Goal: Navigation & Orientation: Find specific page/section

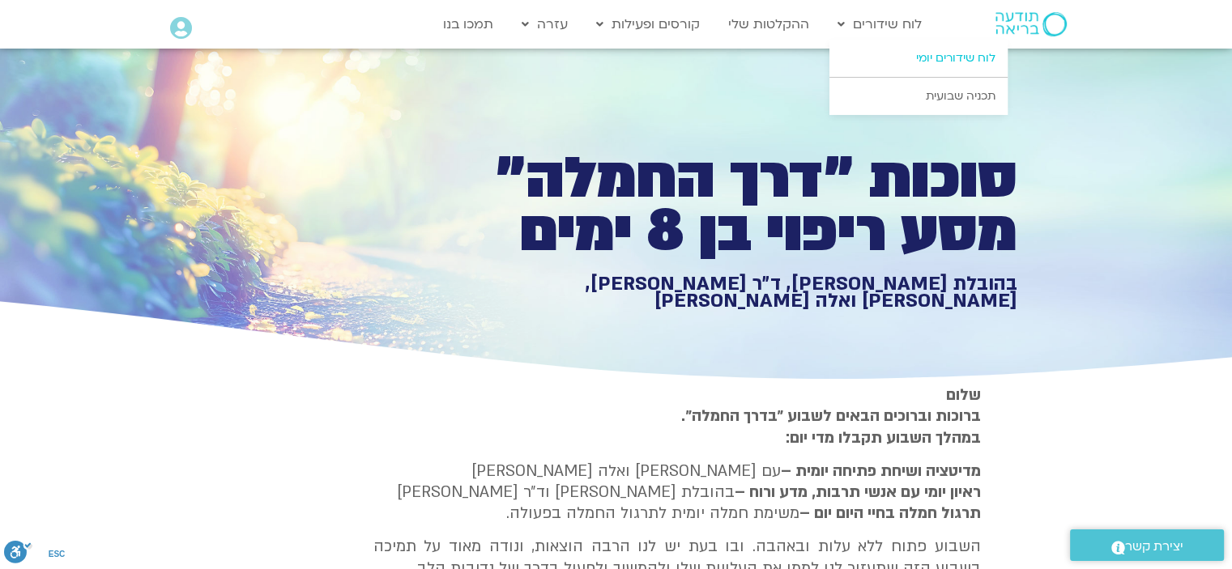
click at [928, 58] on link "לוח שידורים יומי" at bounding box center [919, 58] width 178 height 37
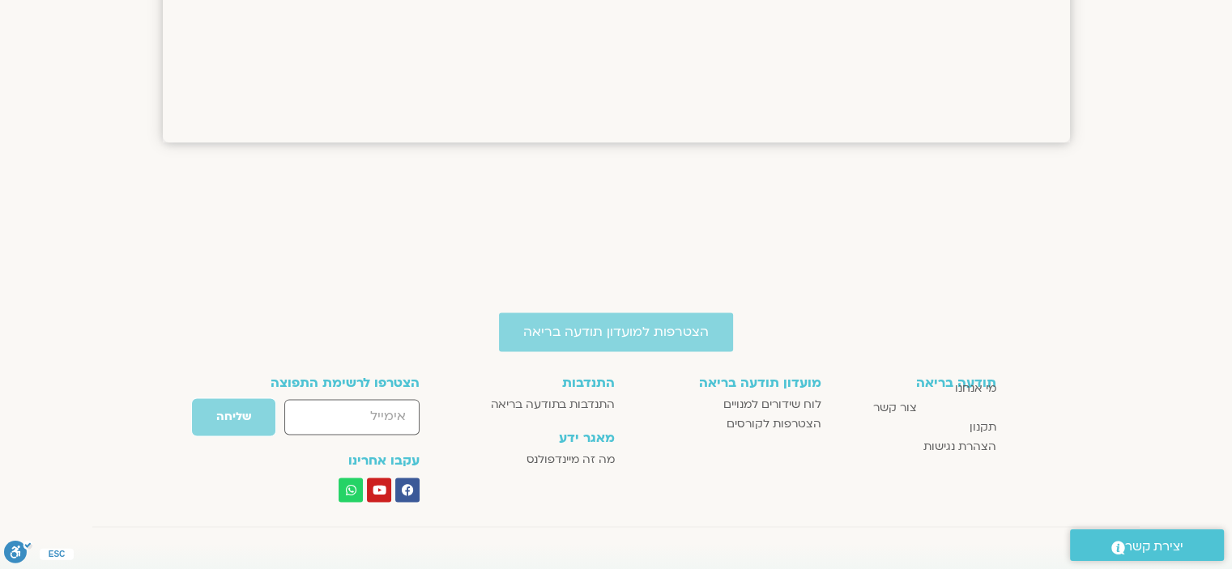
scroll to position [2238, 0]
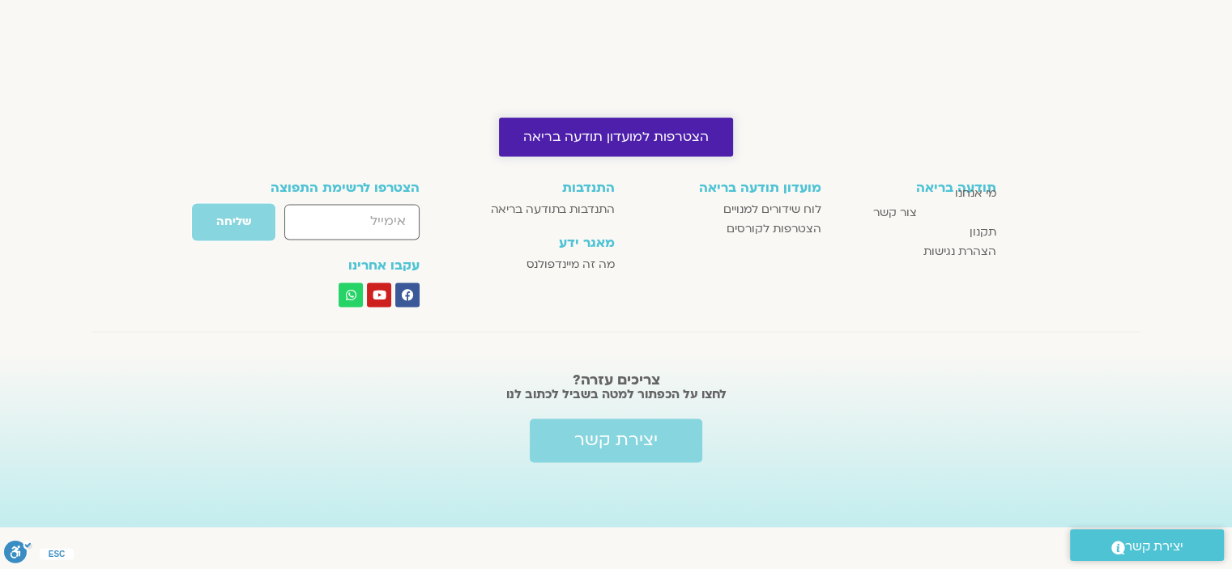
click at [658, 136] on span "הצטרפות למועדון תודעה בריאה" at bounding box center [616, 137] width 186 height 15
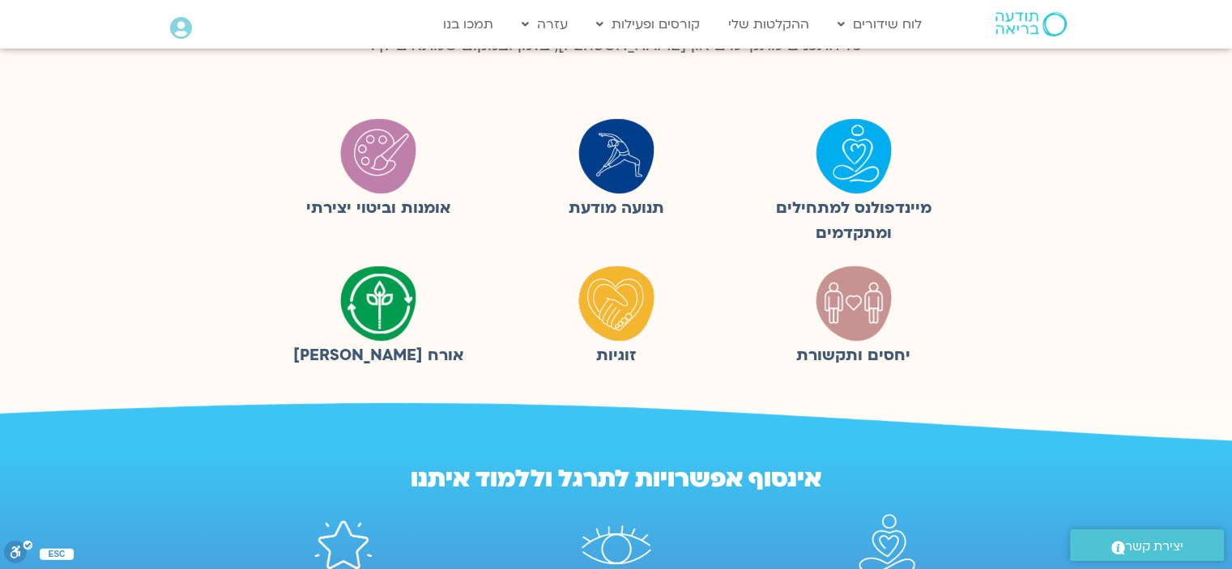
scroll to position [486, 0]
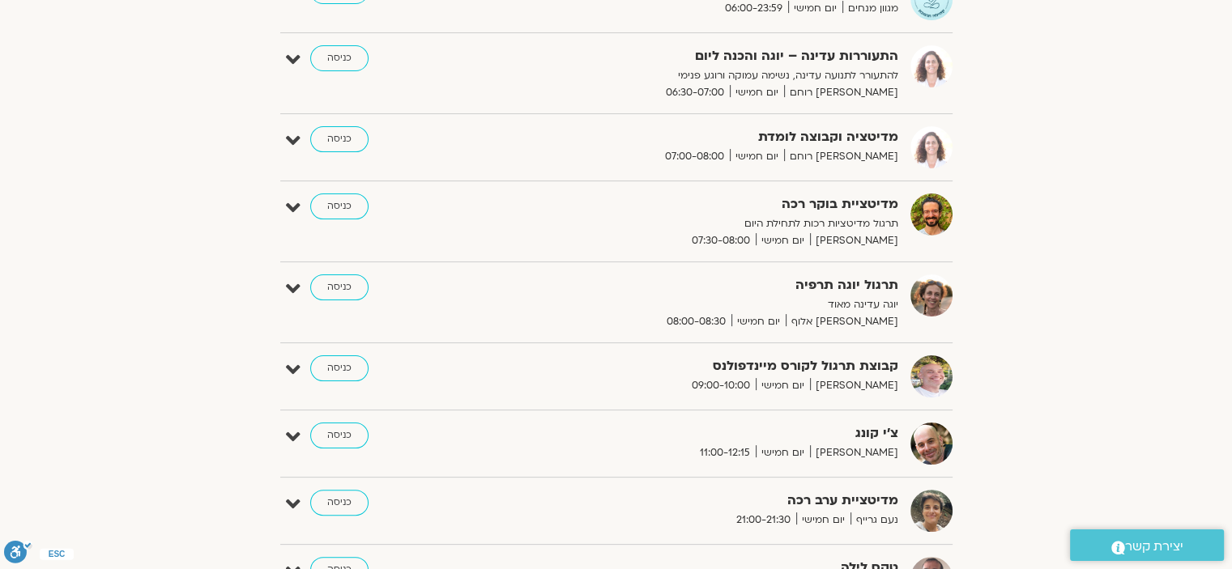
scroll to position [375, 0]
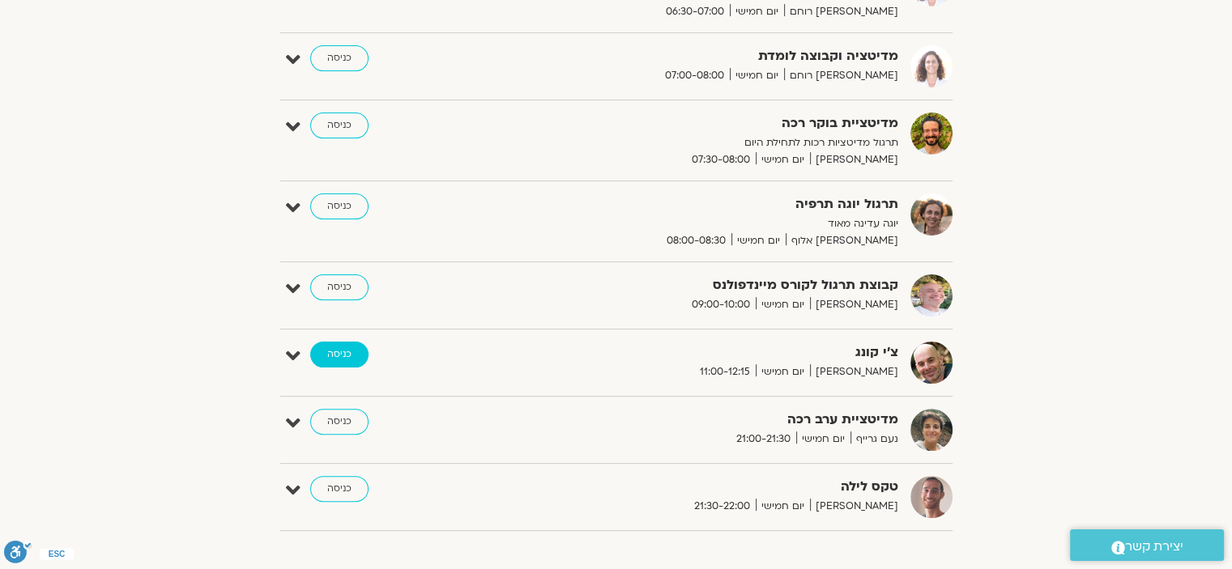
click at [339, 354] on link "כניסה" at bounding box center [339, 355] width 58 height 26
